Goal: Information Seeking & Learning: Learn about a topic

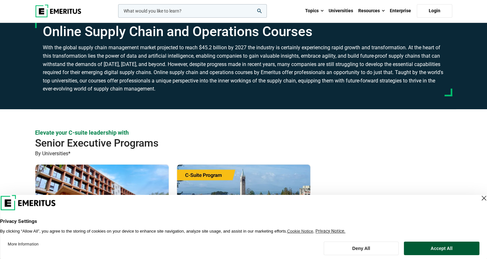
click at [429, 248] on button "Accept All" at bounding box center [442, 249] width 76 height 14
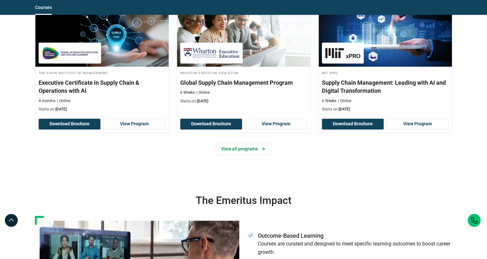
scroll to position [515, 0]
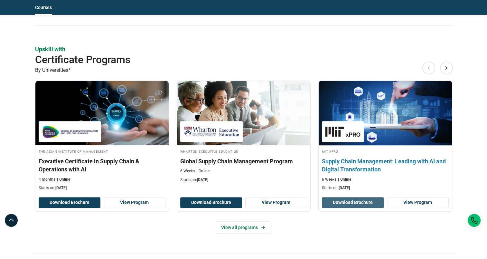
click at [351, 201] on button "Download Brochure" at bounding box center [353, 202] width 62 height 11
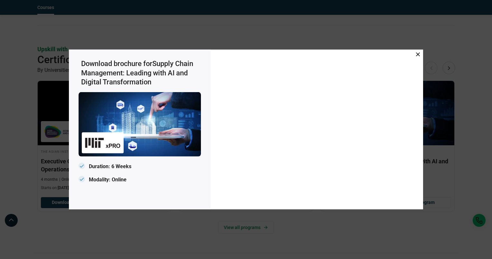
drag, startPoint x: 419, startPoint y: 55, endPoint x: 416, endPoint y: 57, distance: 3.6
click at [419, 55] on icon at bounding box center [418, 54] width 4 height 4
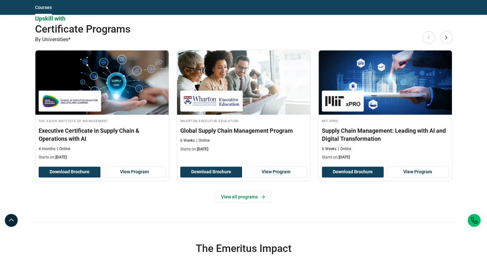
scroll to position [612, 0]
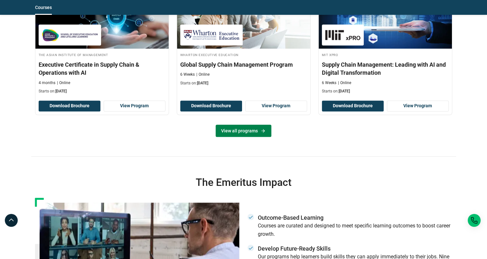
click at [252, 129] on link "View all programs" at bounding box center [244, 131] width 56 height 12
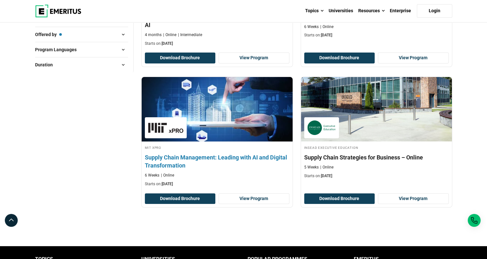
scroll to position [193, 0]
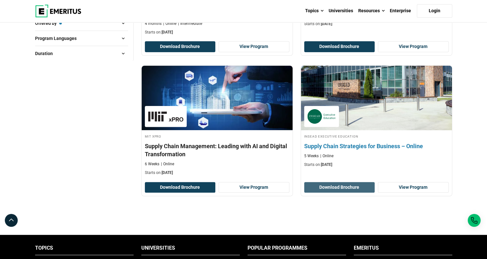
click at [342, 185] on button "Download Brochure" at bounding box center [339, 187] width 71 height 11
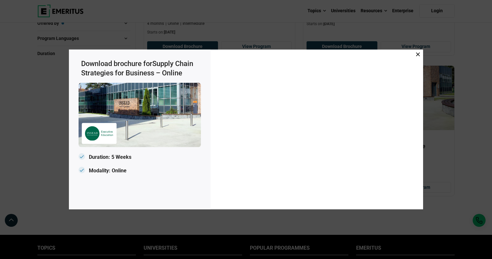
drag, startPoint x: 416, startPoint y: 54, endPoint x: 412, endPoint y: 57, distance: 5.3
click at [416, 54] on icon at bounding box center [418, 54] width 4 height 4
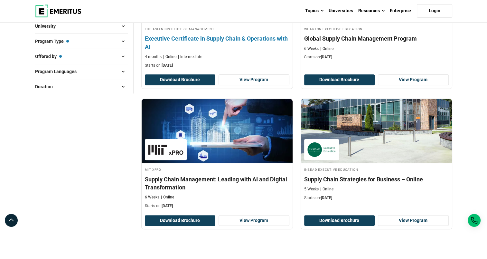
scroll to position [97, 0]
